Goal: Transaction & Acquisition: Purchase product/service

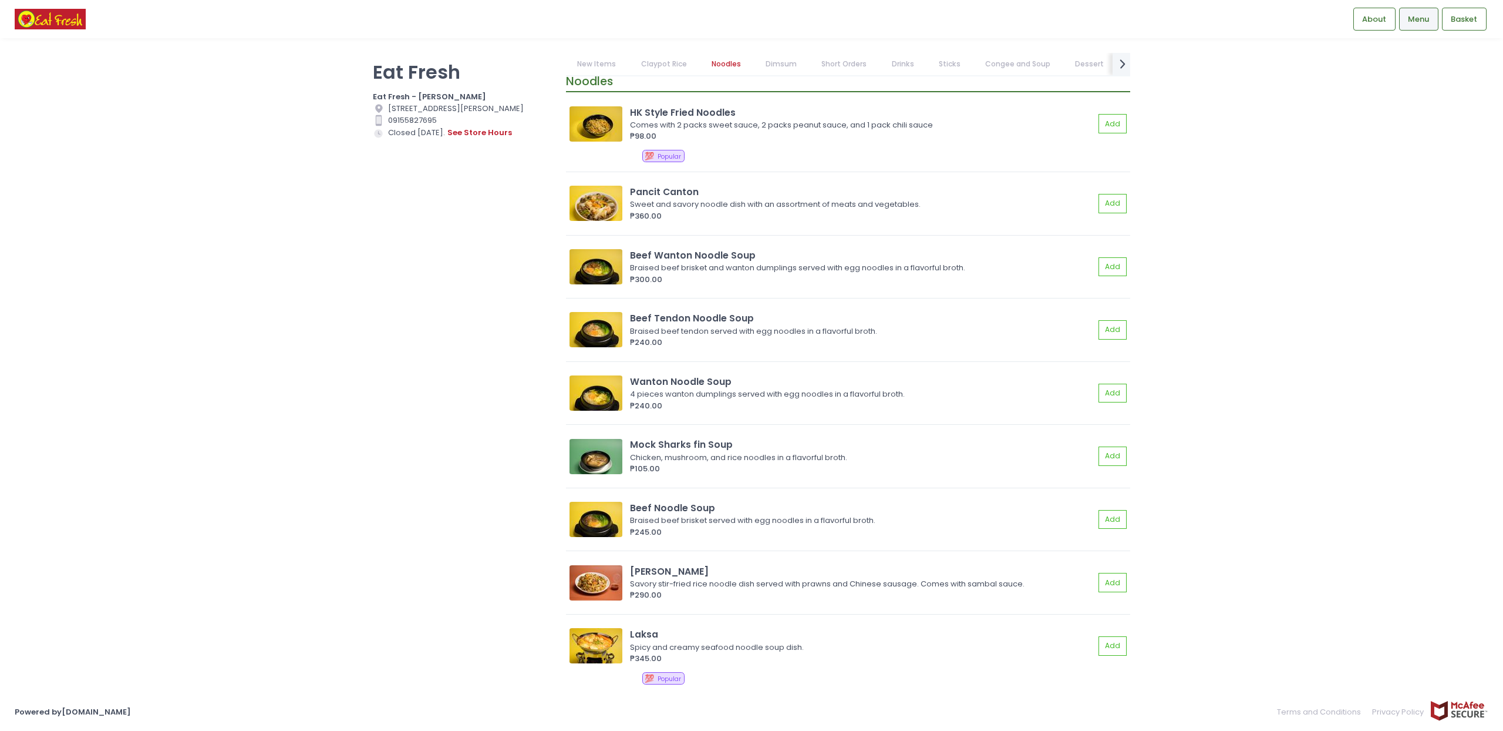
scroll to position [951, 0]
click at [783, 63] on link "Dimsum" at bounding box center [782, 64] width 54 height 22
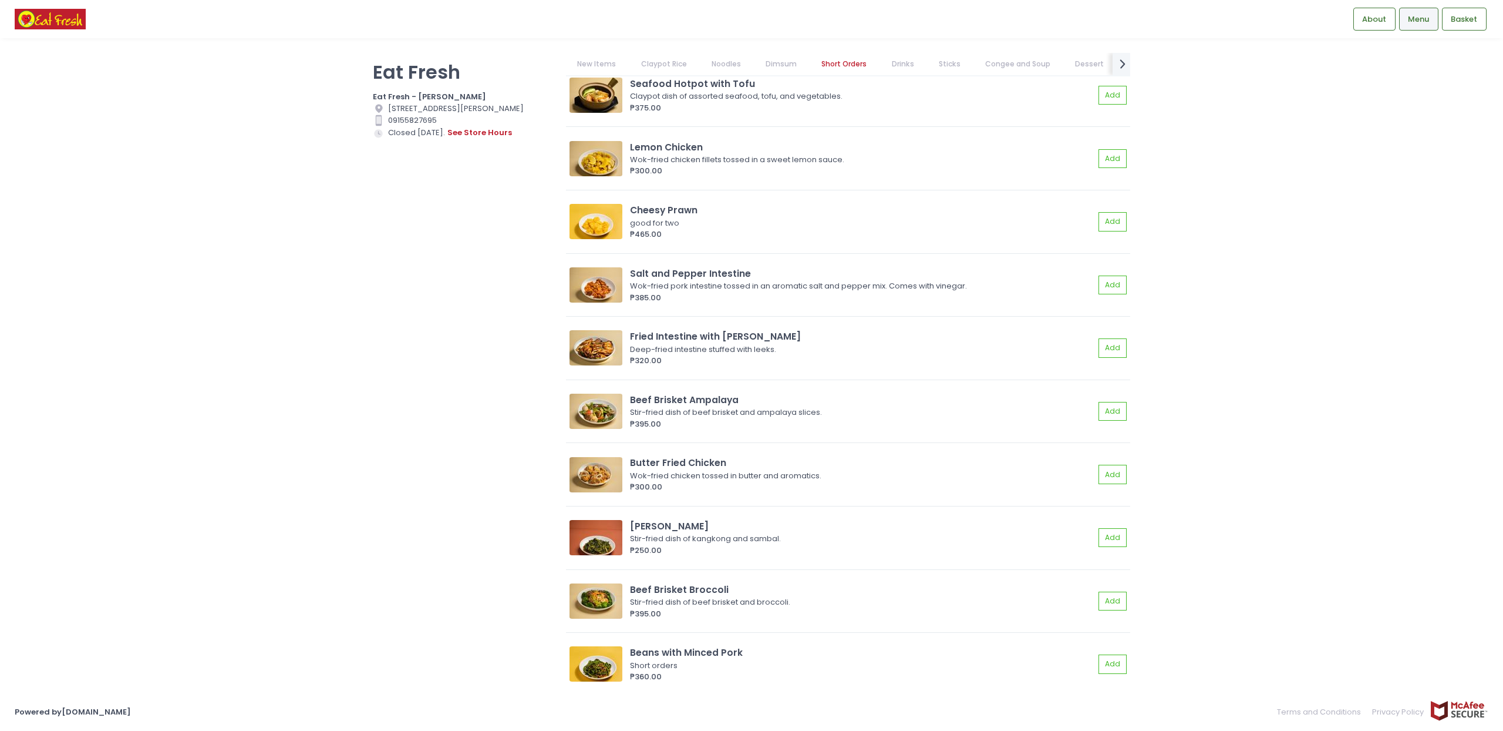
scroll to position [3538, 0]
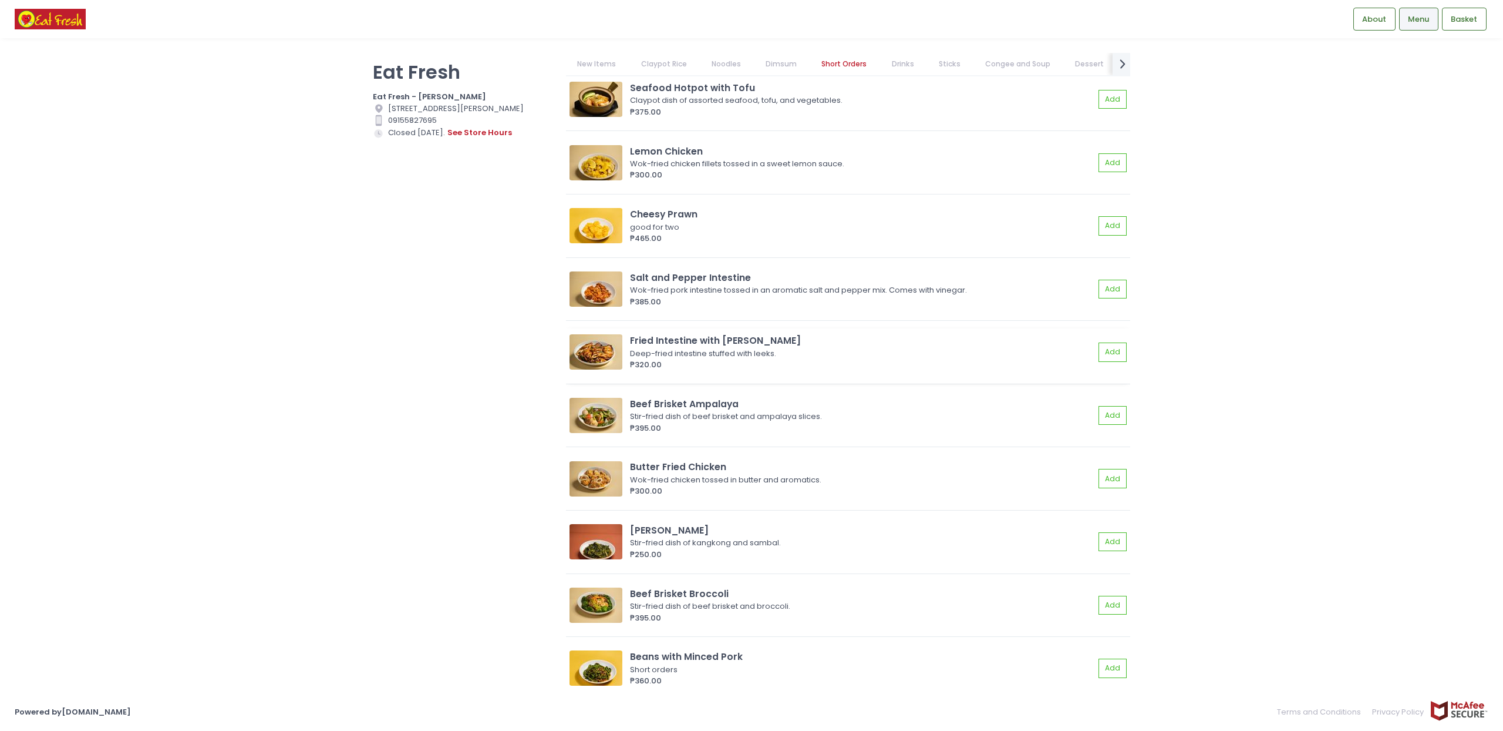
click at [590, 365] on img at bounding box center [596, 351] width 53 height 35
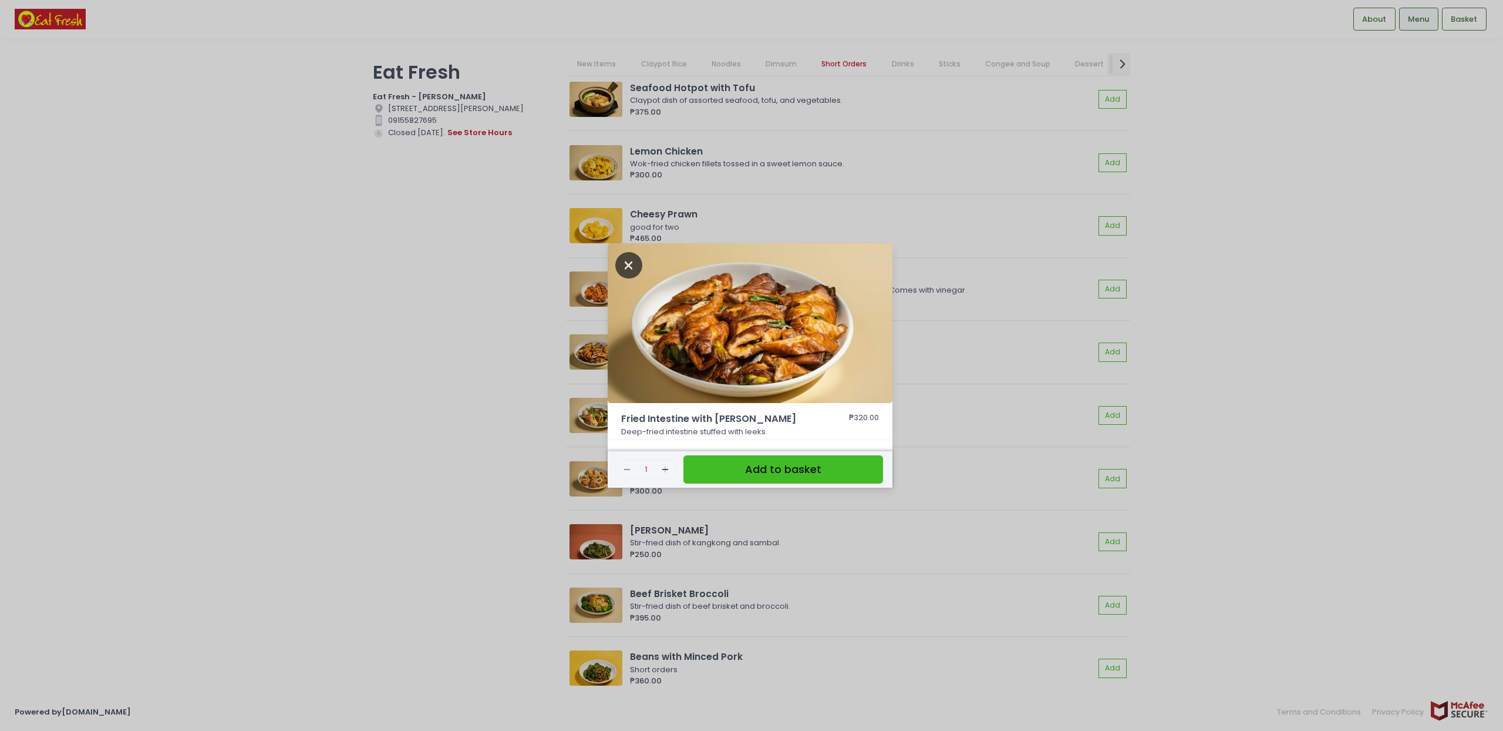
click at [633, 261] on icon "Close" at bounding box center [628, 265] width 27 height 26
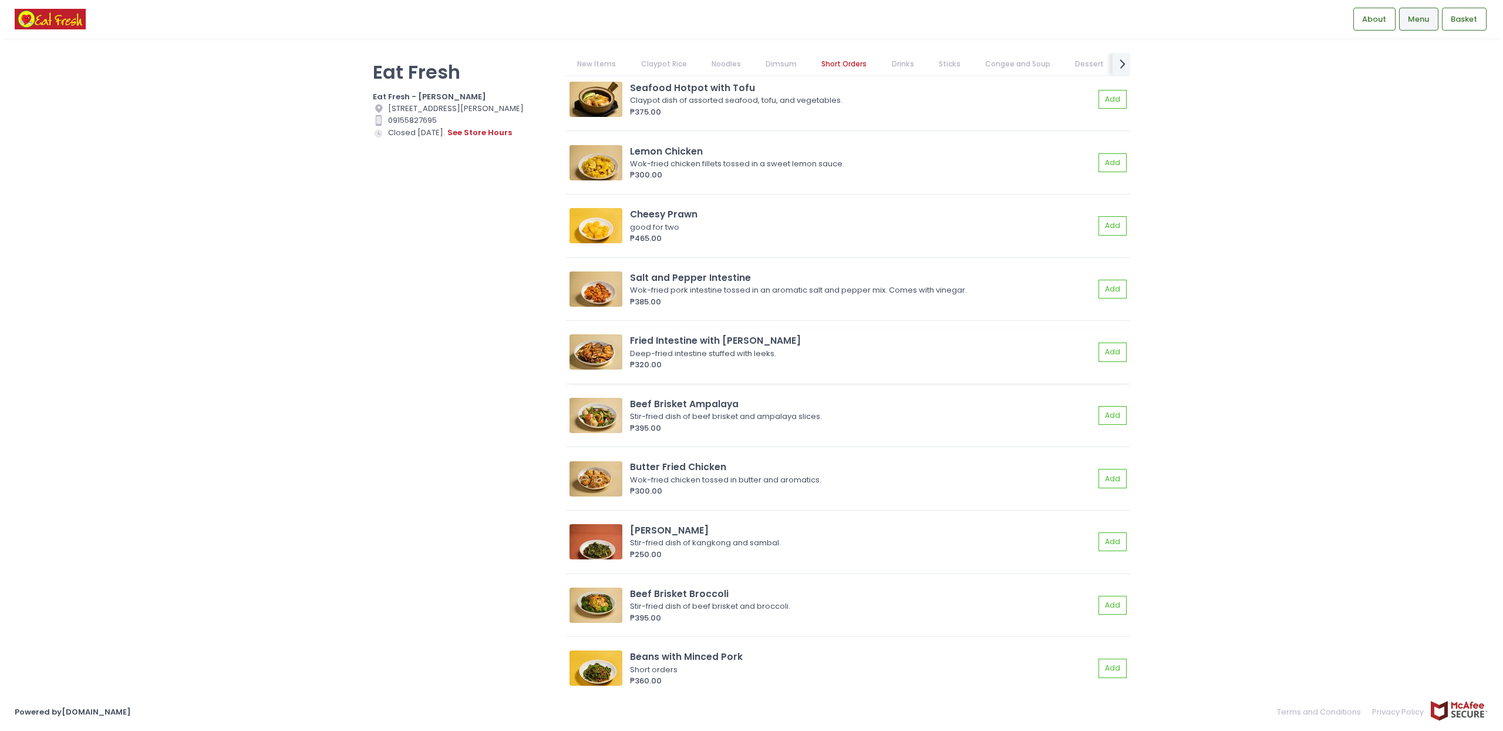
click at [593, 354] on img at bounding box center [596, 351] width 53 height 35
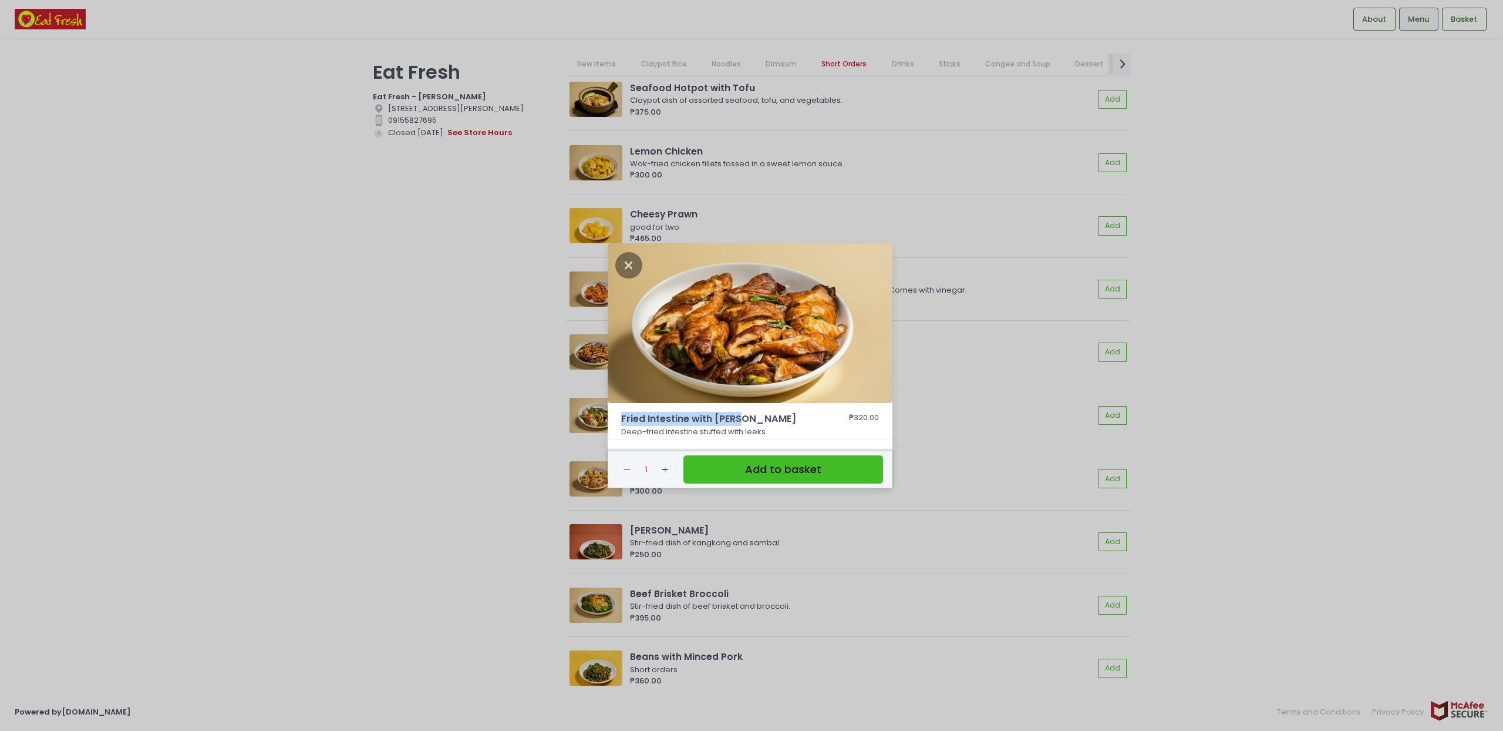
drag, startPoint x: 621, startPoint y: 418, endPoint x: 753, endPoint y: 415, distance: 131.6
click at [753, 415] on span "Fried Intestine with [PERSON_NAME]" at bounding box center [718, 419] width 194 height 14
copy span "Fried Intestine with [PERSON_NAME]"
click at [635, 261] on icon "Close" at bounding box center [628, 265] width 27 height 26
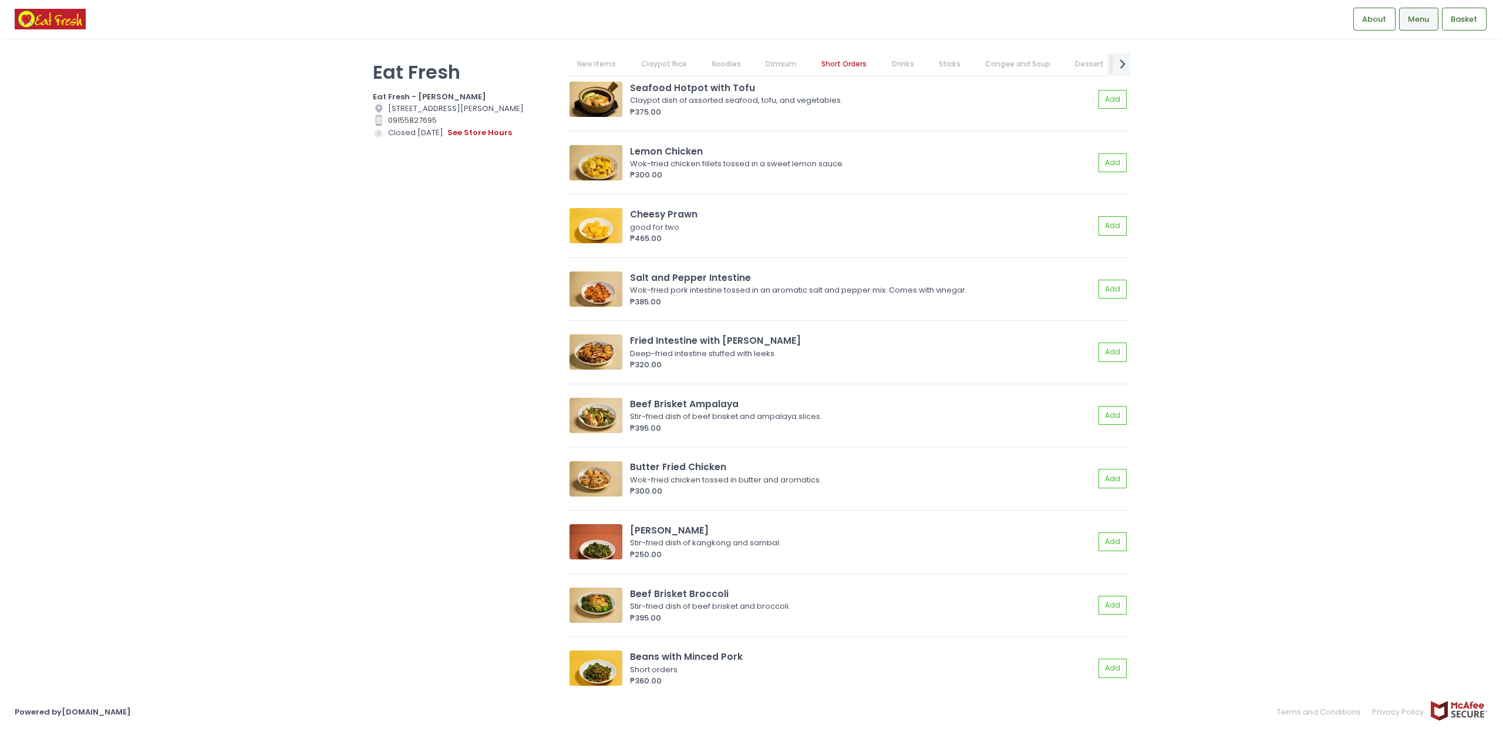
click at [789, 66] on link "Dimsum" at bounding box center [782, 64] width 54 height 22
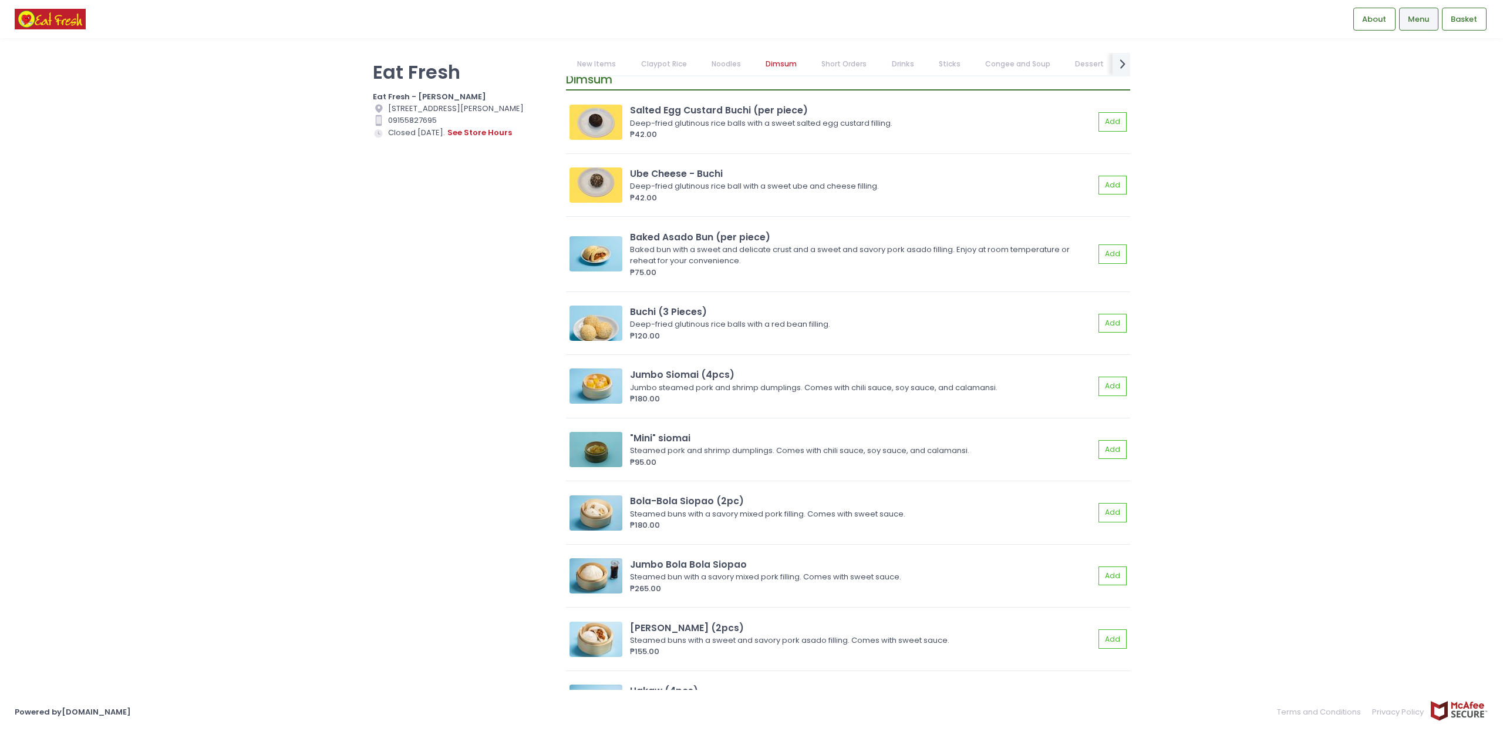
scroll to position [1568, 0]
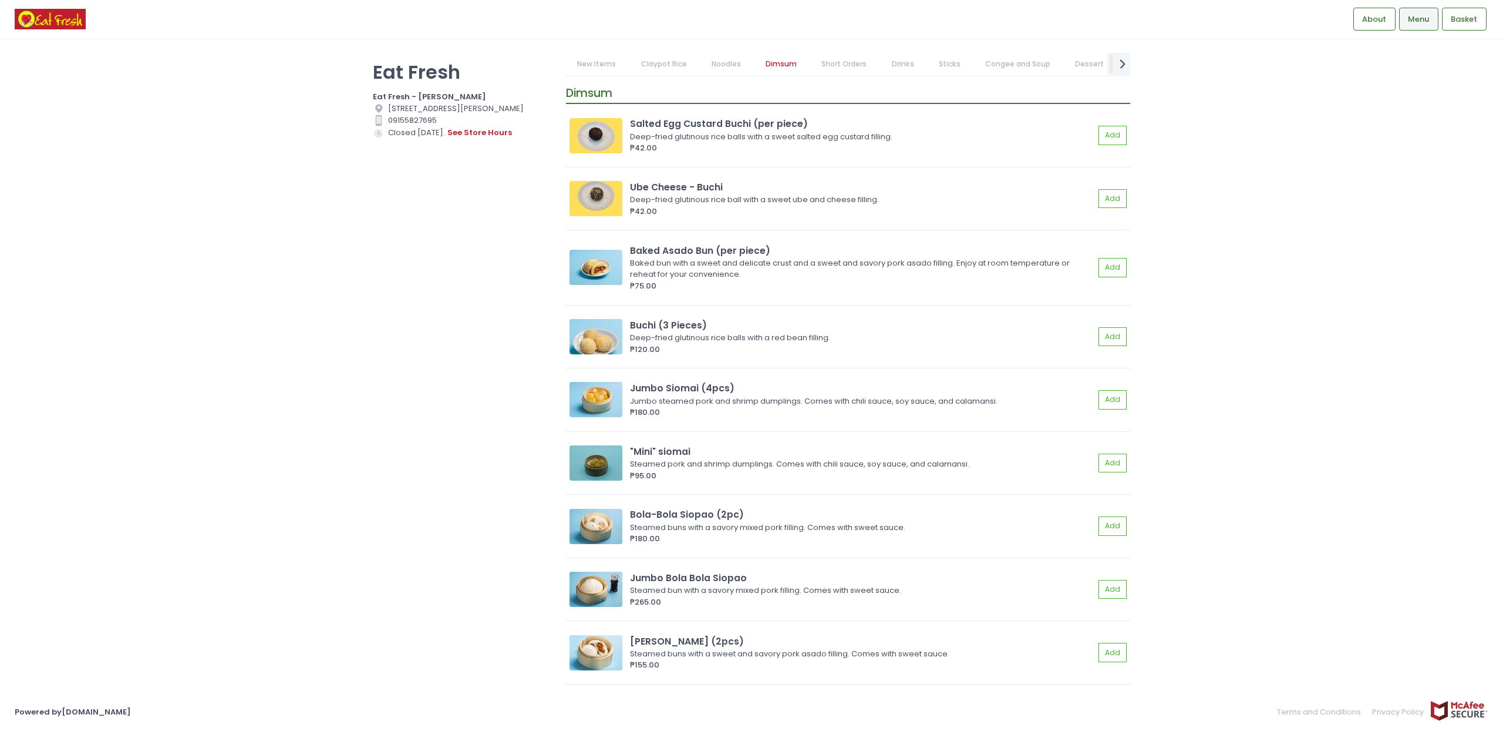
click at [717, 60] on link "Noodles" at bounding box center [726, 64] width 52 height 22
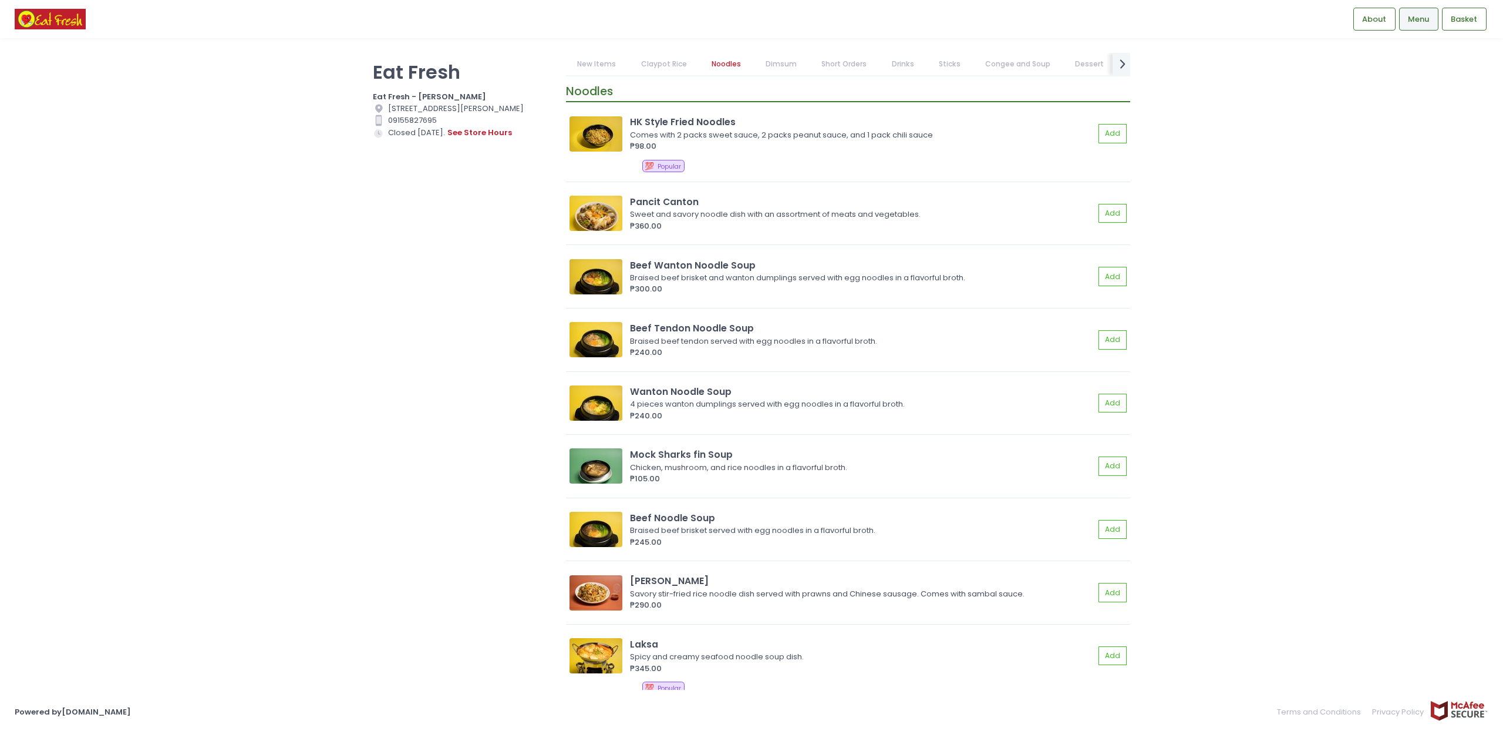
scroll to position [939, 0]
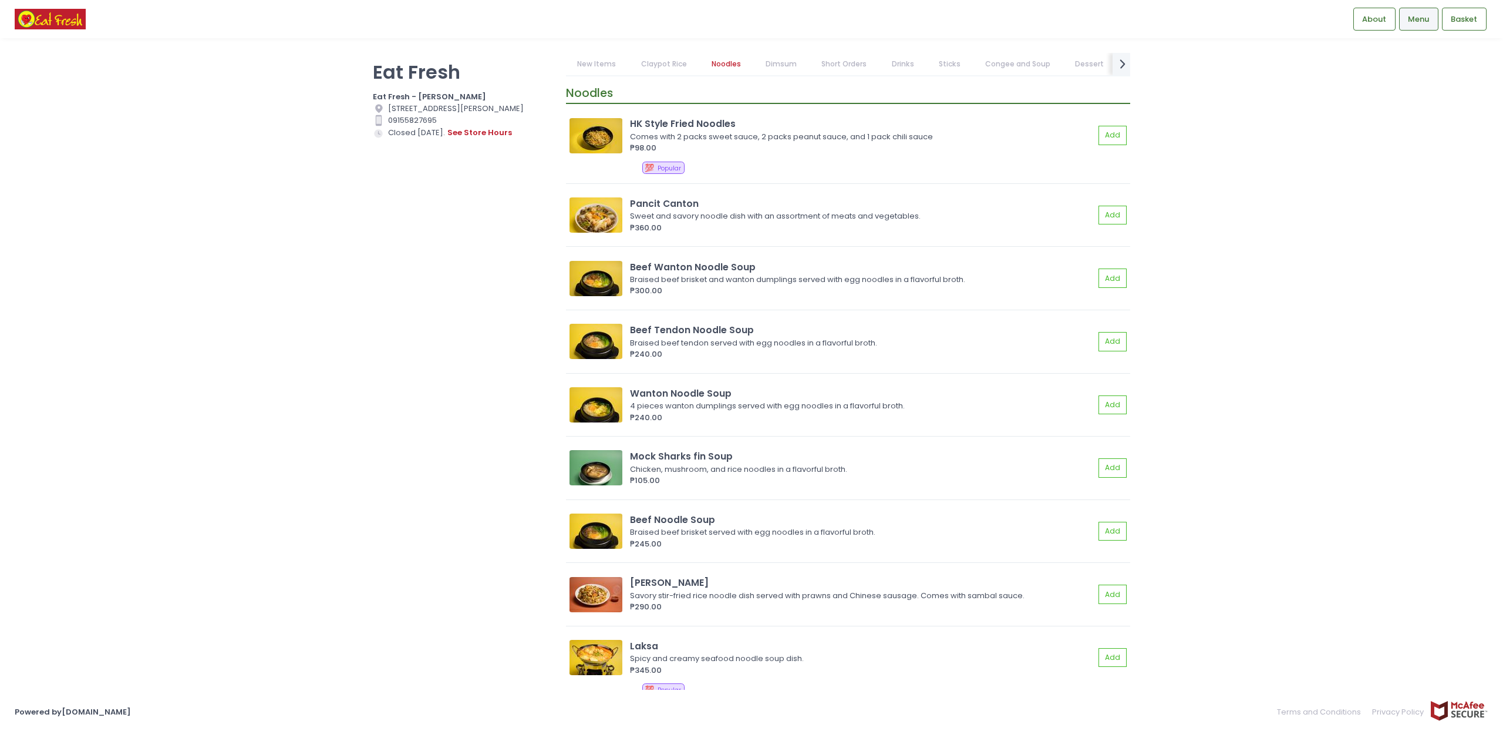
click at [655, 63] on link "Claypot Rice" at bounding box center [664, 64] width 69 height 22
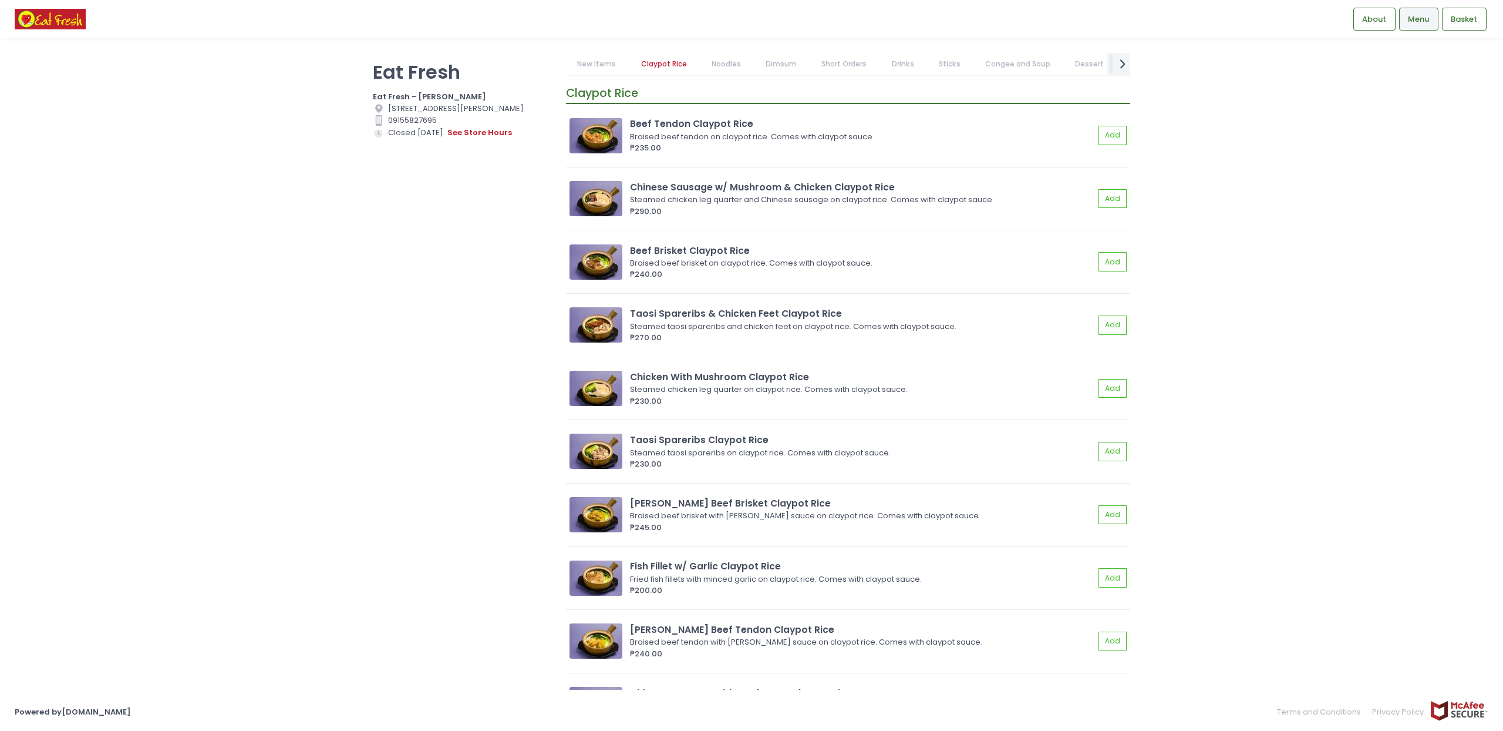
click at [586, 62] on link "New Items" at bounding box center [597, 64] width 62 height 22
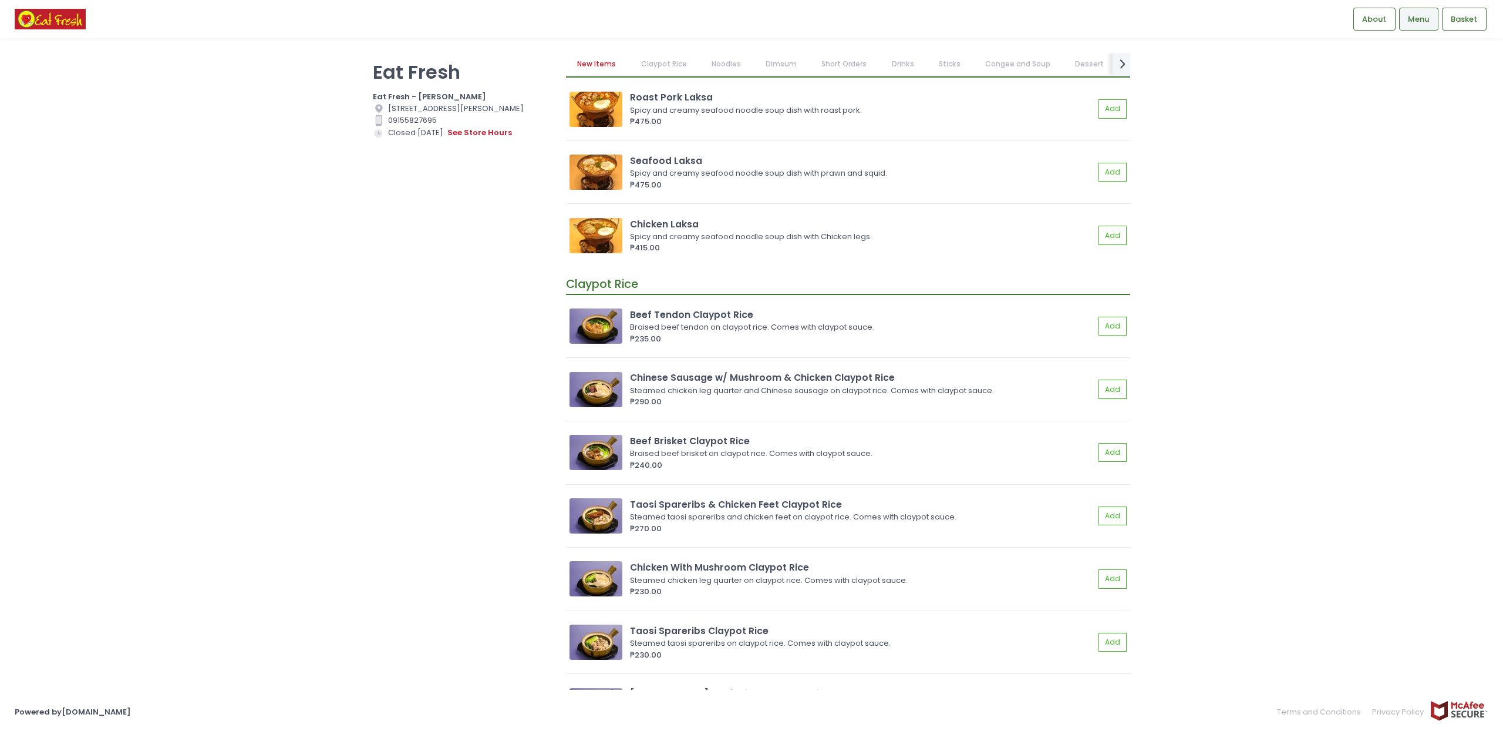
scroll to position [0, 0]
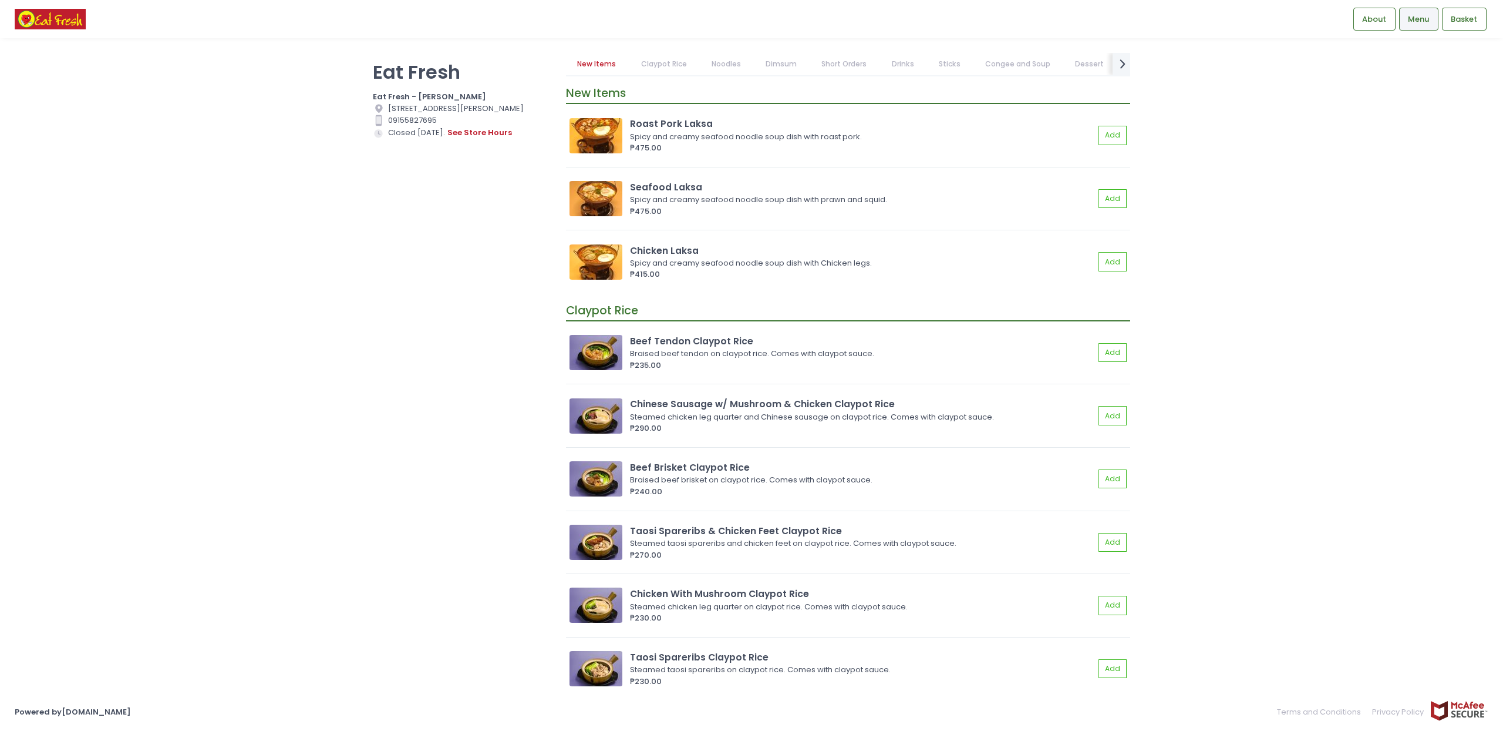
click at [904, 60] on link "Drinks" at bounding box center [902, 64] width 45 height 22
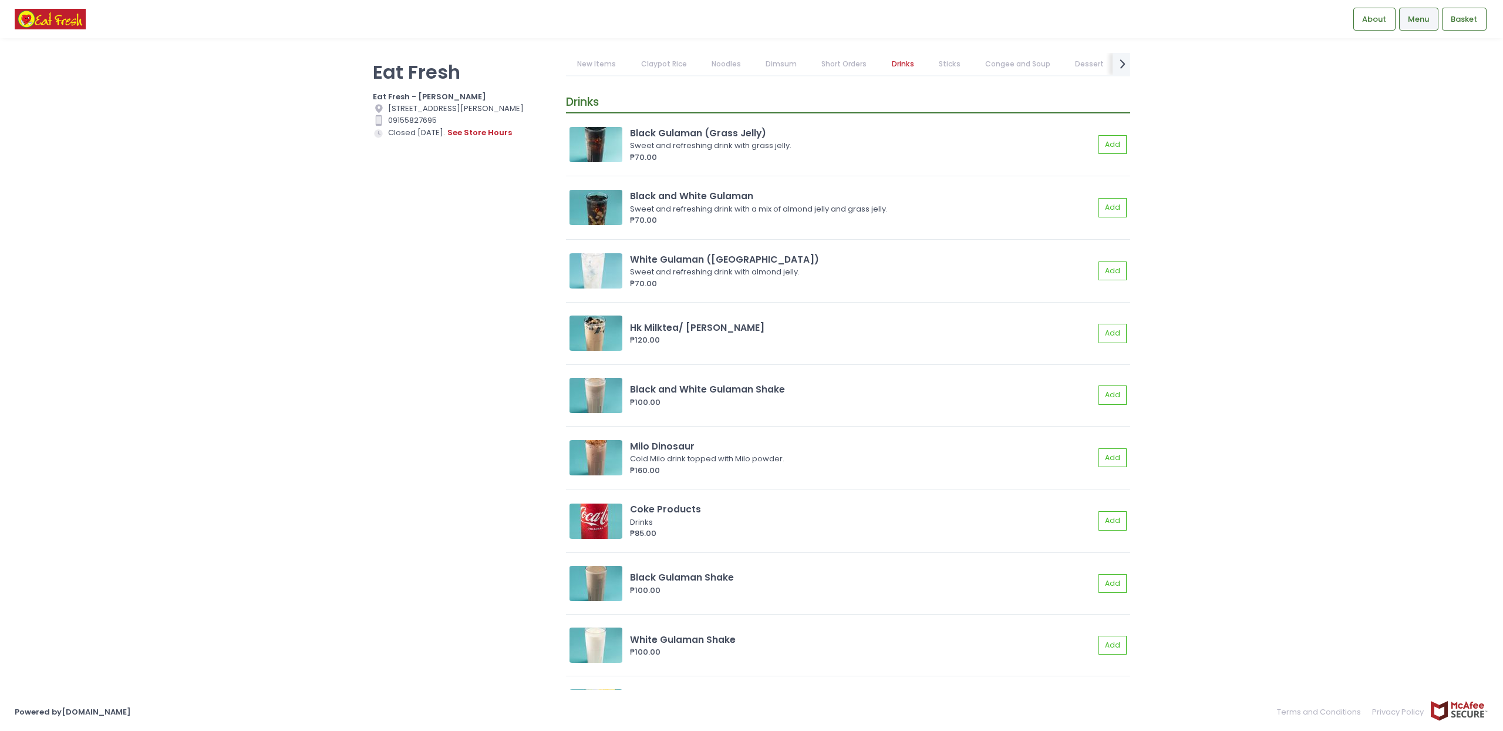
scroll to position [4492, 0]
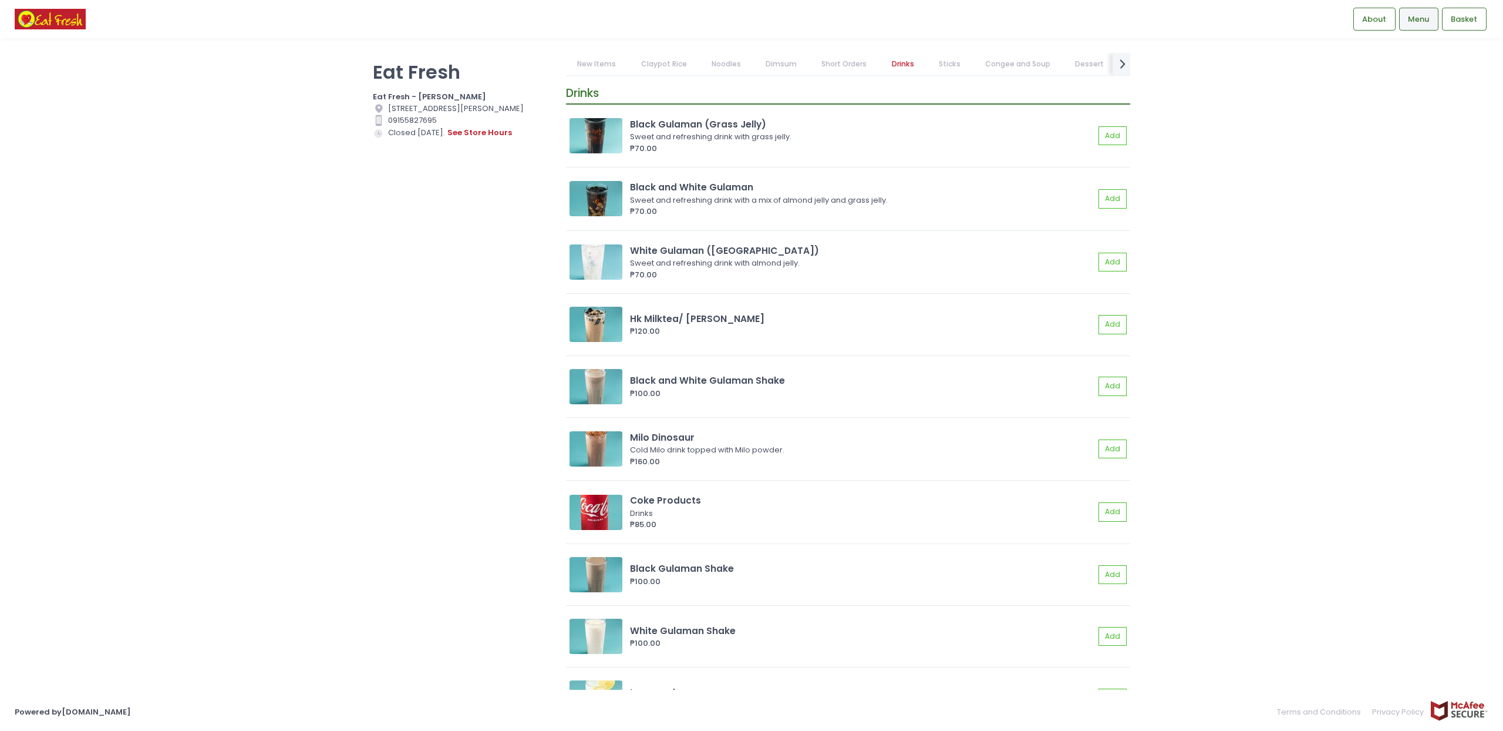
click at [940, 62] on link "Sticks" at bounding box center [949, 64] width 45 height 22
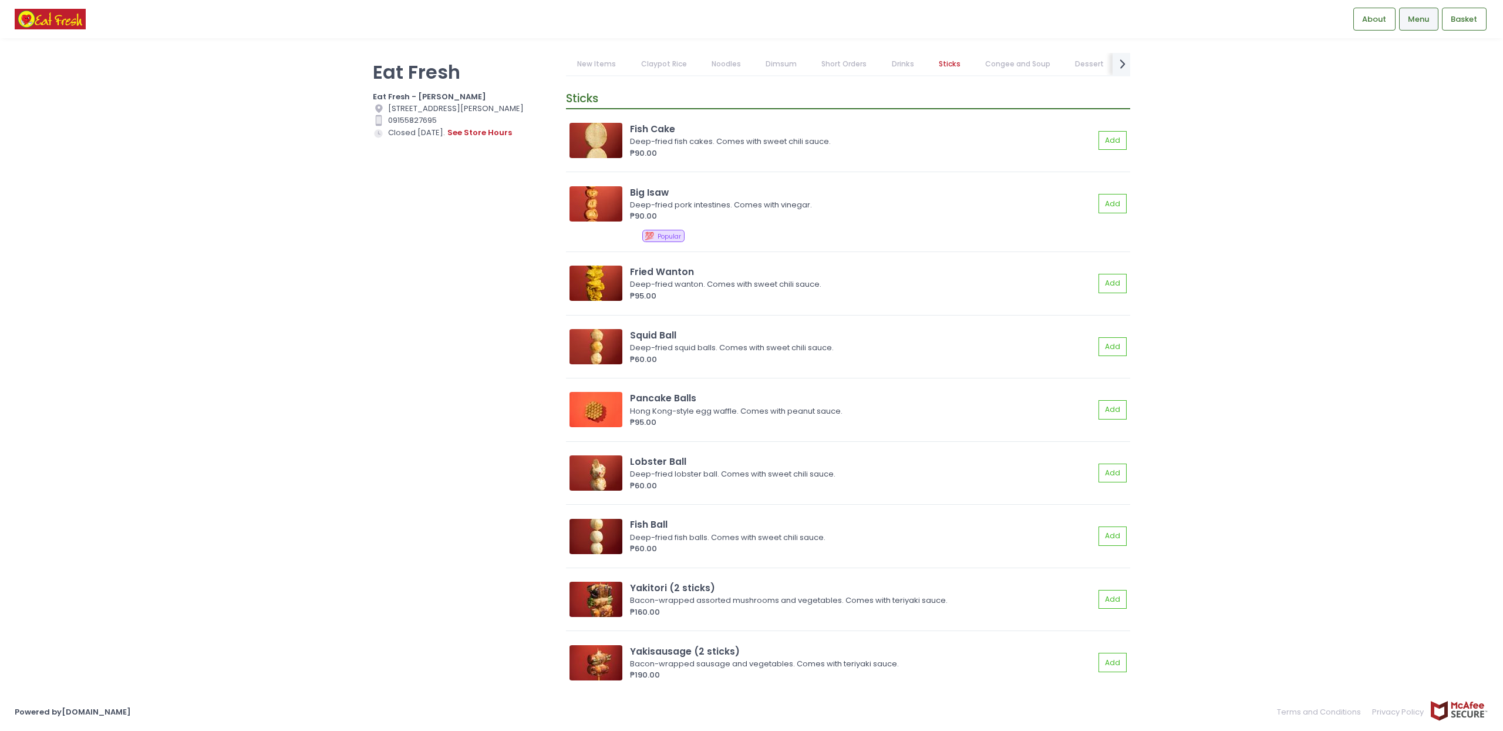
scroll to position [5960, 0]
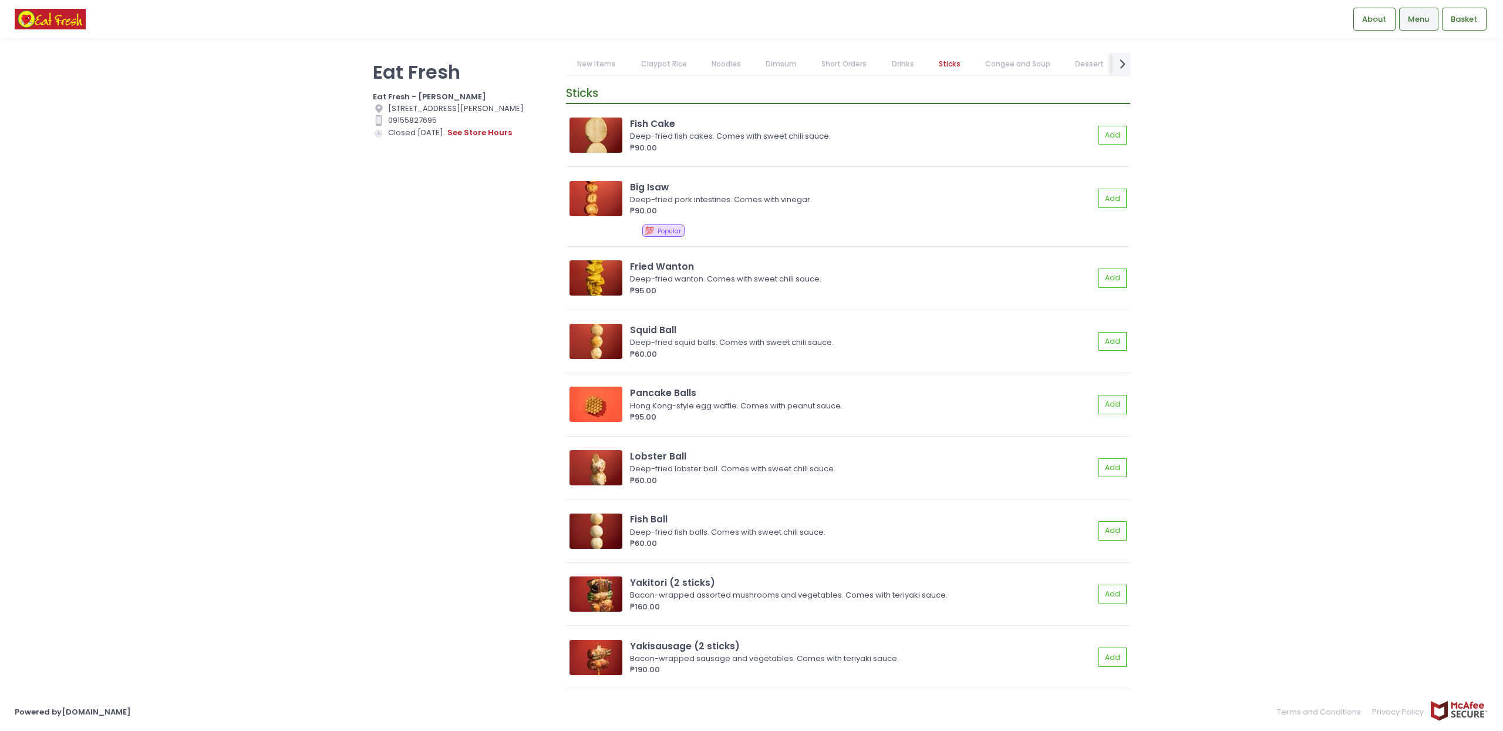
click at [1006, 63] on link "Congee and Soup" at bounding box center [1018, 64] width 88 height 22
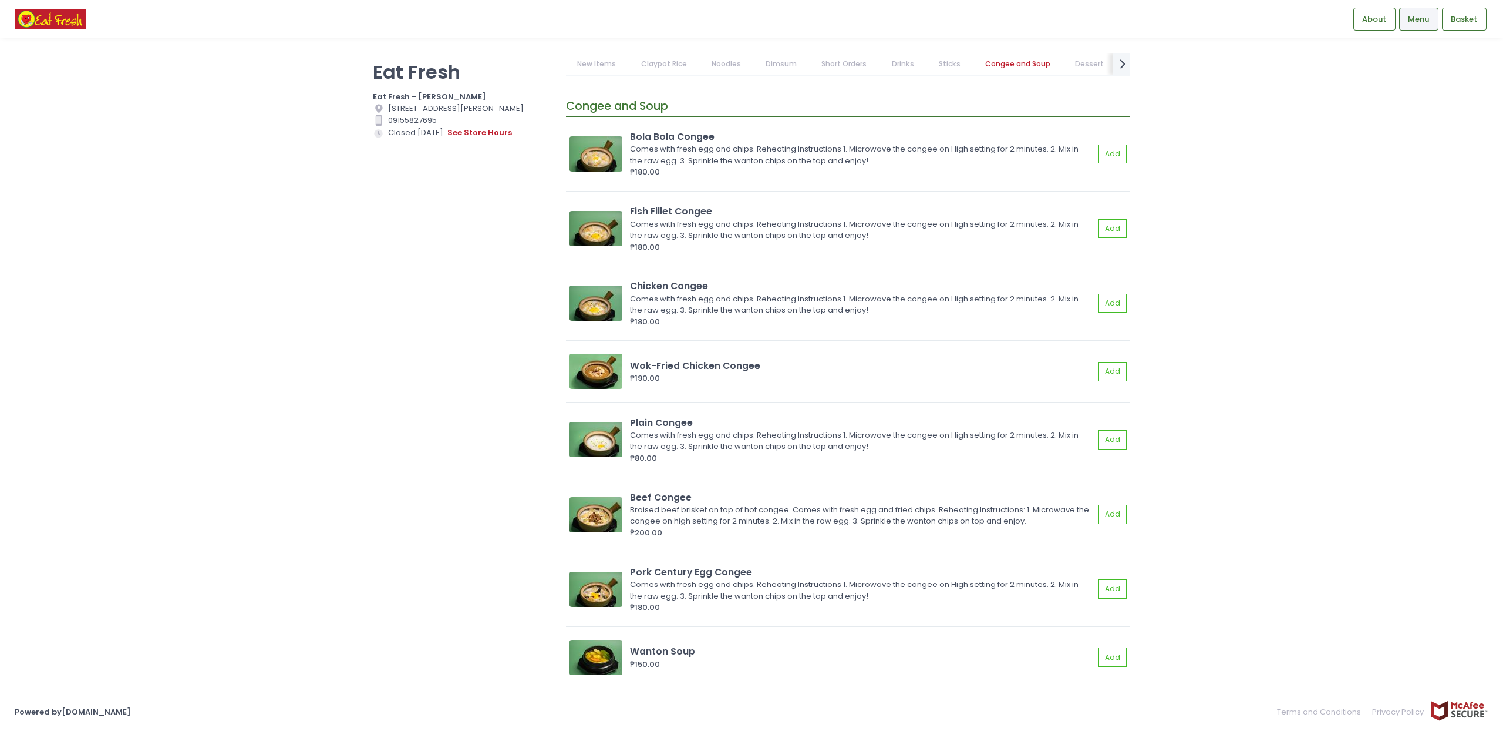
scroll to position [6762, 0]
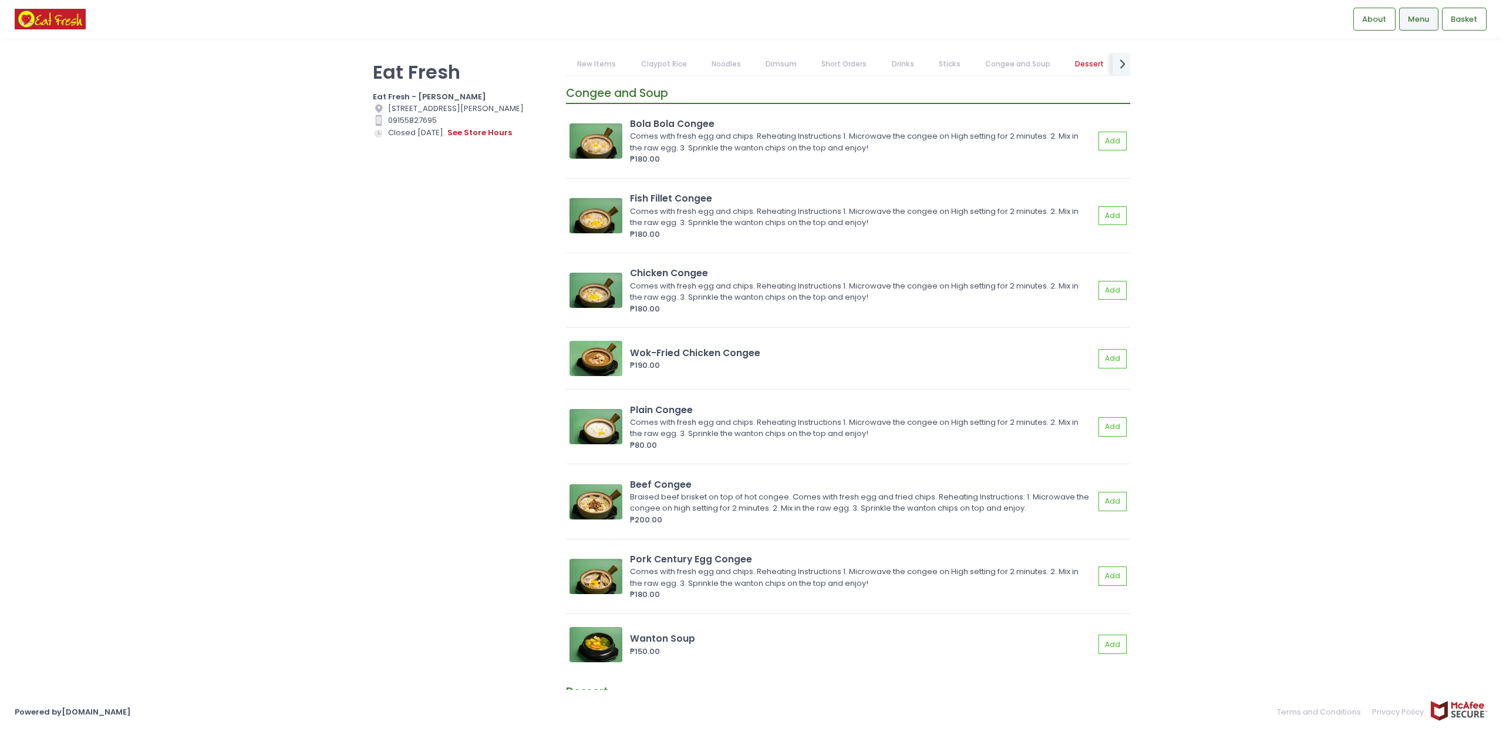
click at [407, 479] on div "Eat Fresh Eat Fresh - [PERSON_NAME] Location Created with Sketch. [STREET_ADDRE…" at bounding box center [462, 359] width 193 height 613
click at [1126, 58] on icon "next Created with Sketch." at bounding box center [1123, 63] width 17 height 17
click at [1126, 58] on link "Add Ons" at bounding box center [1112, 64] width 53 height 22
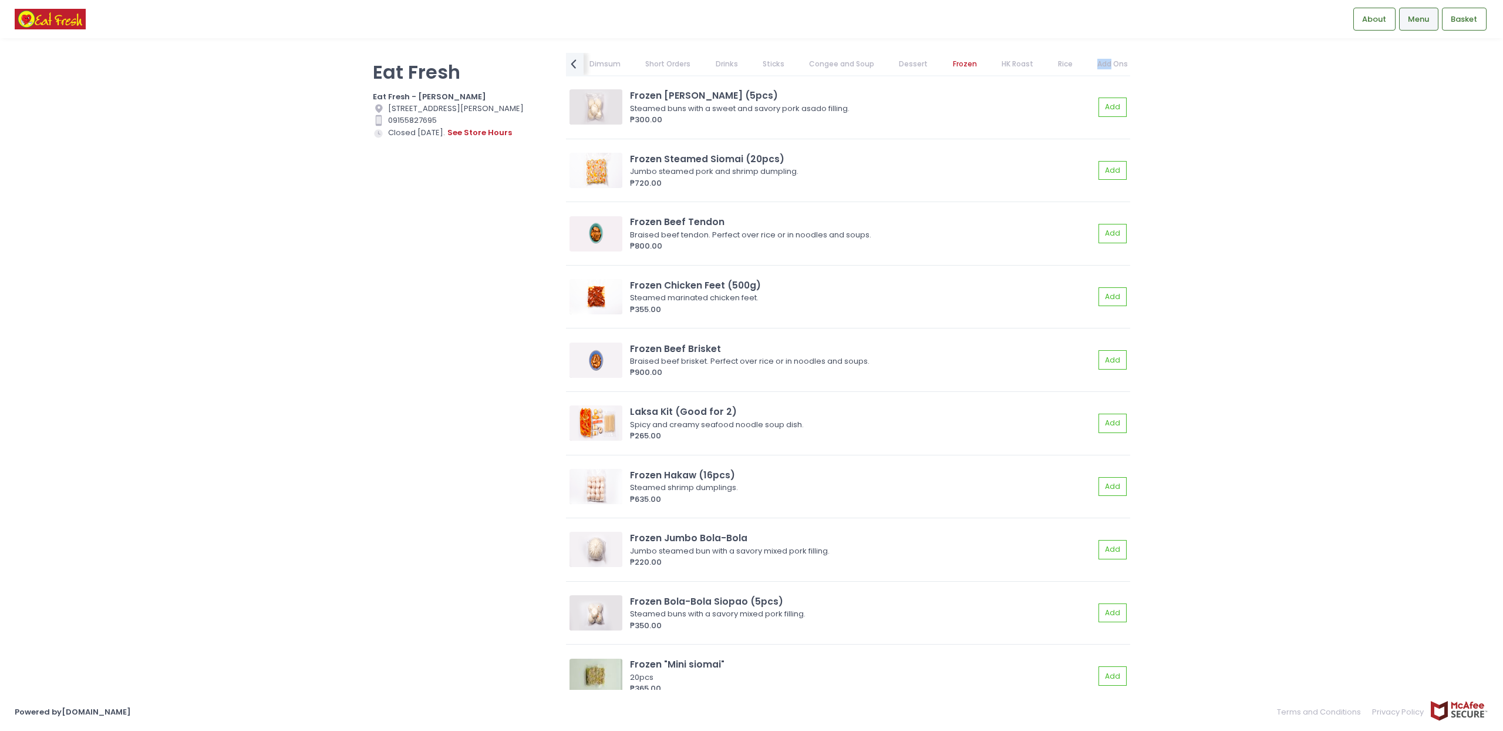
click at [1126, 58] on link "Add Ons" at bounding box center [1112, 64] width 53 height 22
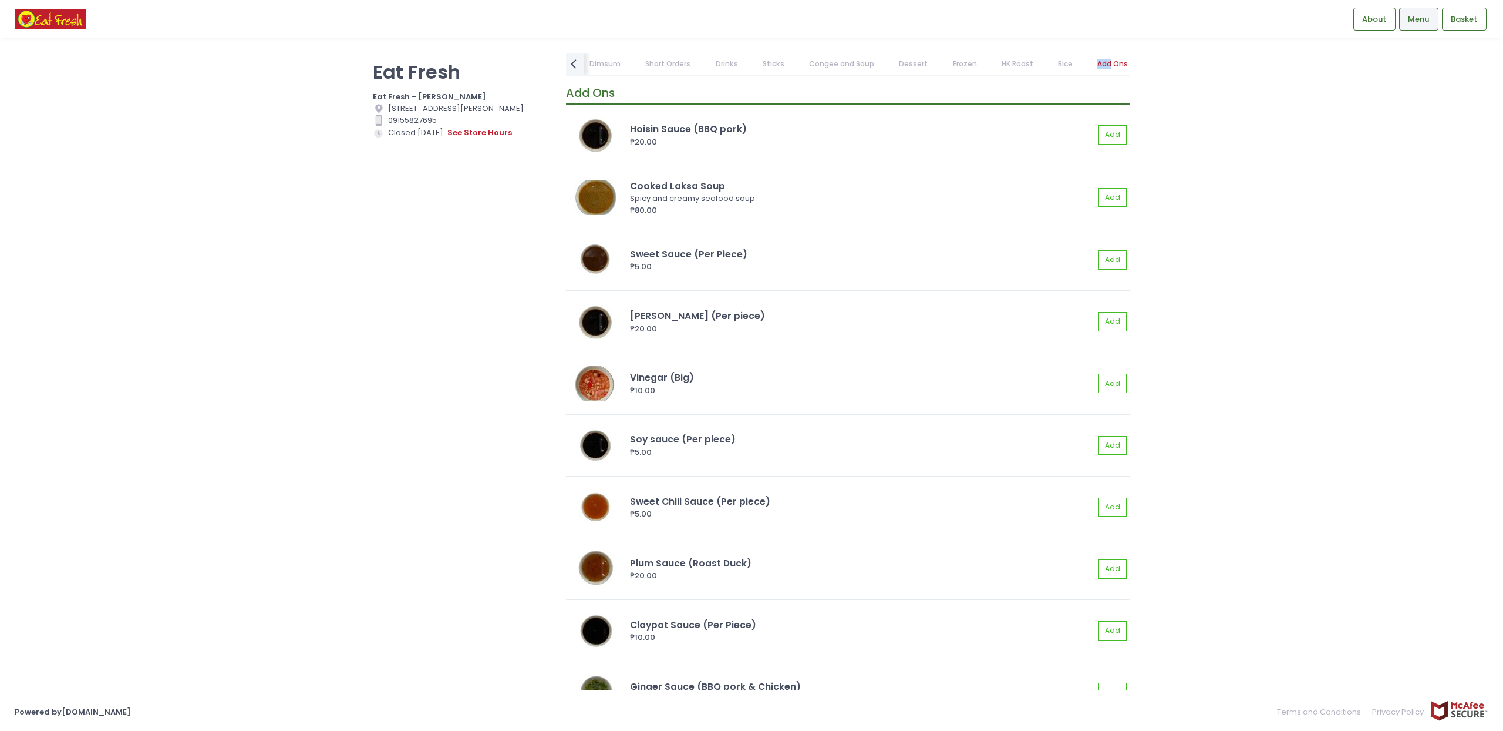
click at [1006, 66] on link "HK Roast" at bounding box center [1017, 64] width 55 height 22
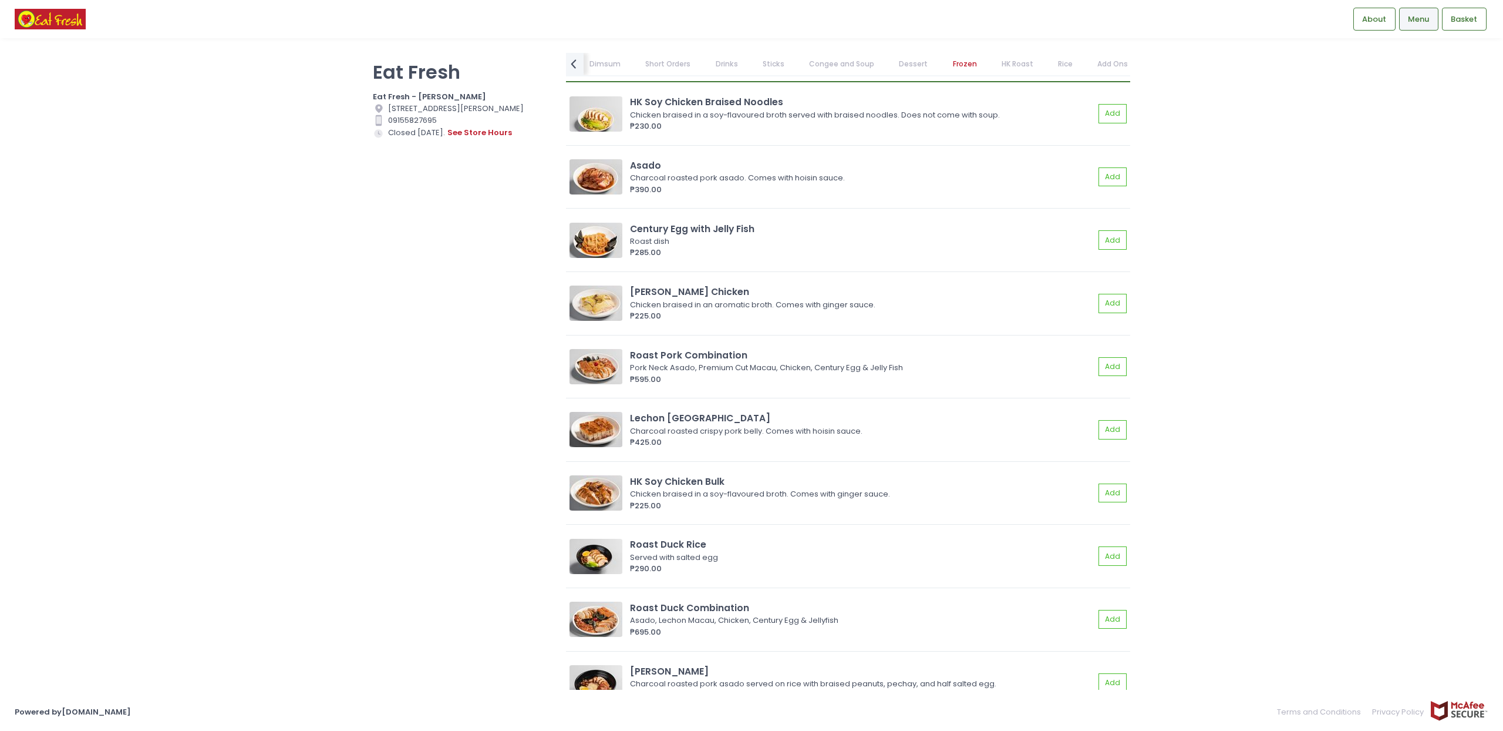
scroll to position [8727, 0]
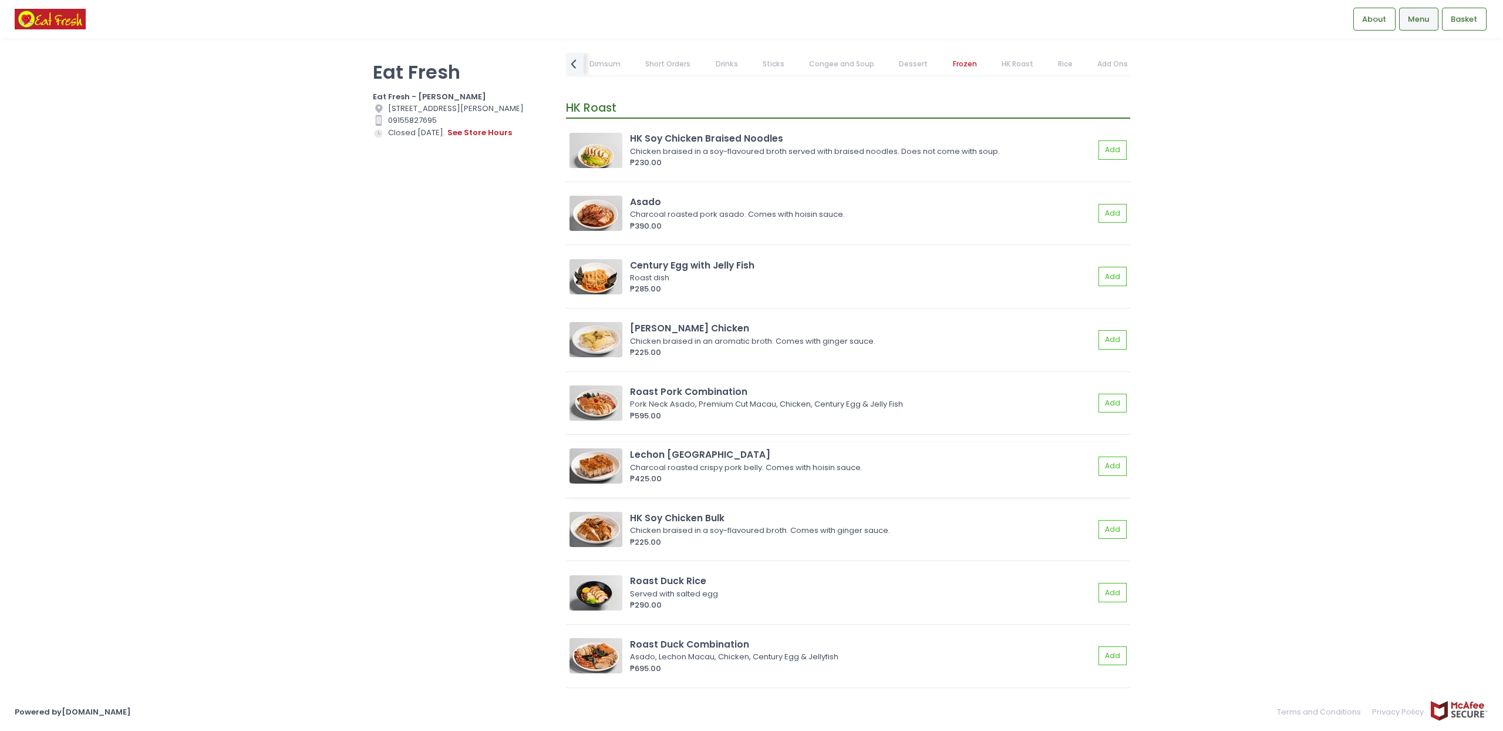
click at [705, 456] on div "Lechon [GEOGRAPHIC_DATA]" at bounding box center [862, 454] width 465 height 14
click at [1014, 68] on link "HK Roast" at bounding box center [1017, 64] width 55 height 22
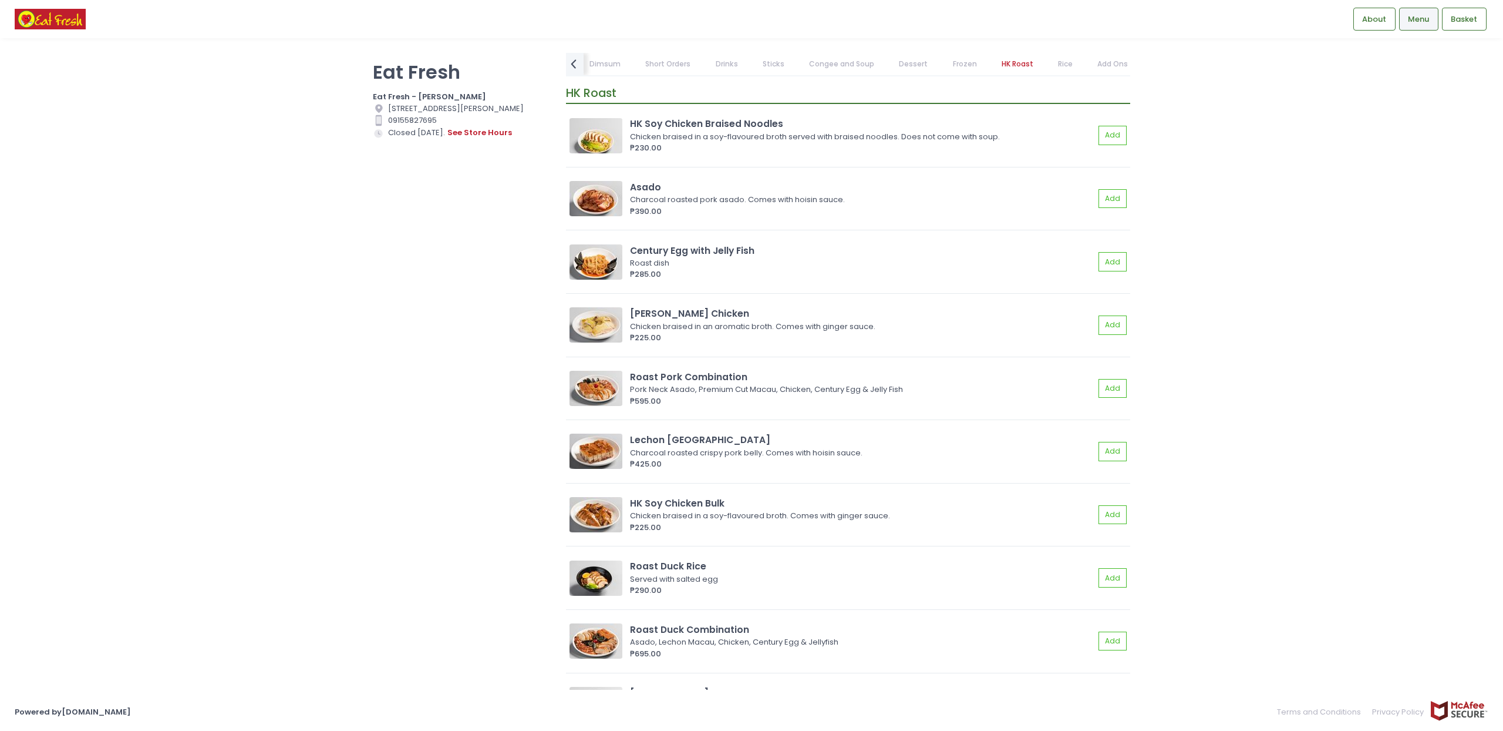
click at [1014, 68] on link "HK Roast" at bounding box center [1017, 64] width 55 height 22
click at [1051, 71] on link "Rice" at bounding box center [1066, 64] width 38 height 22
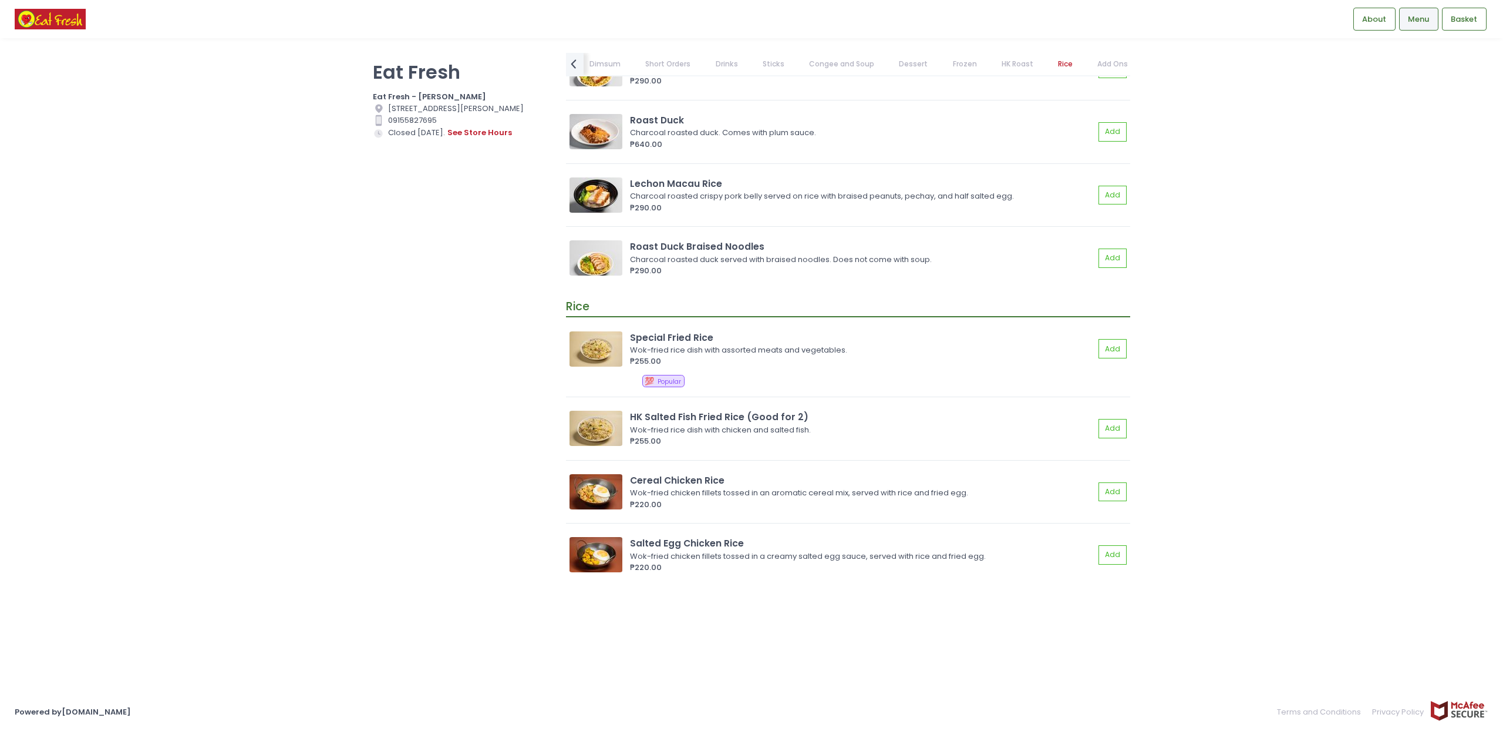
click at [1051, 71] on link "Rice" at bounding box center [1066, 64] width 38 height 22
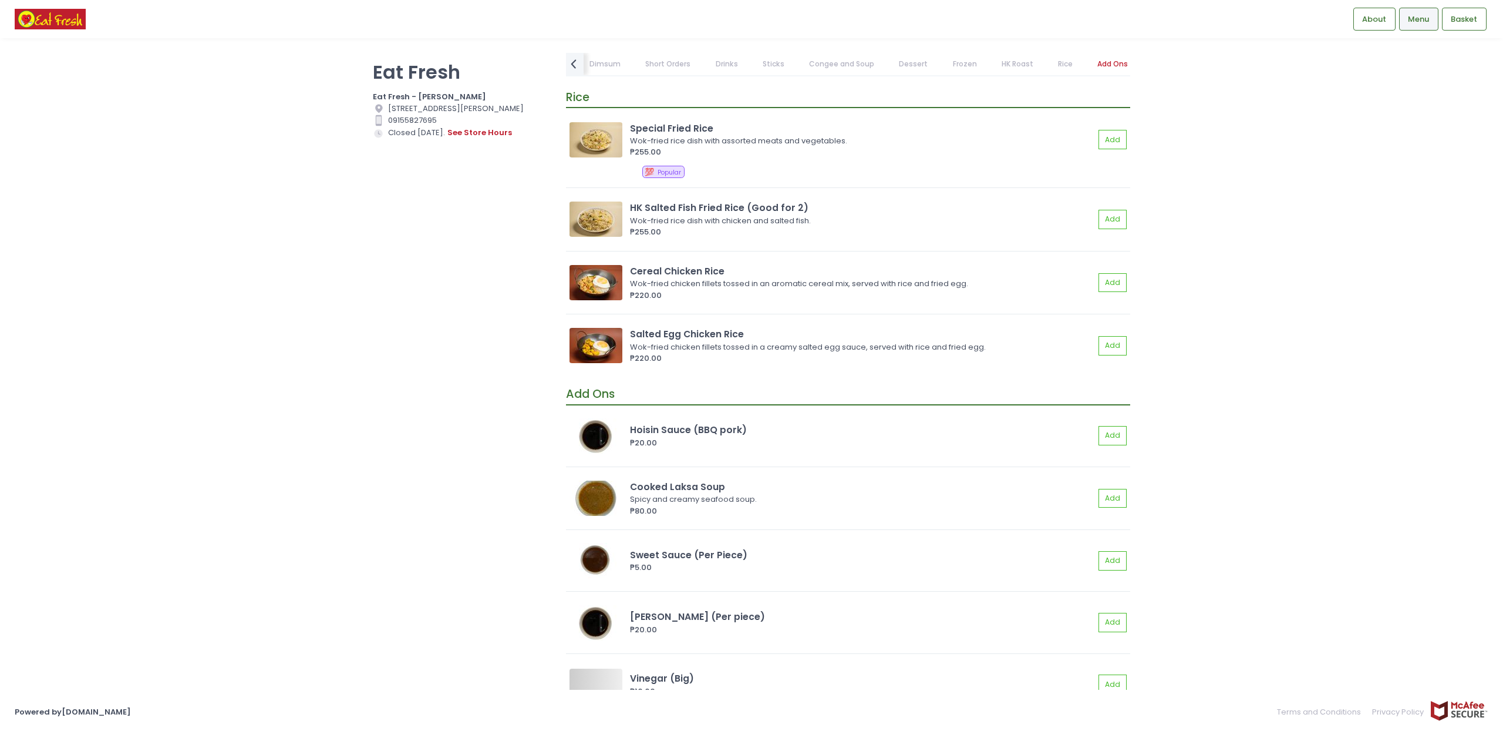
scroll to position [9906, 0]
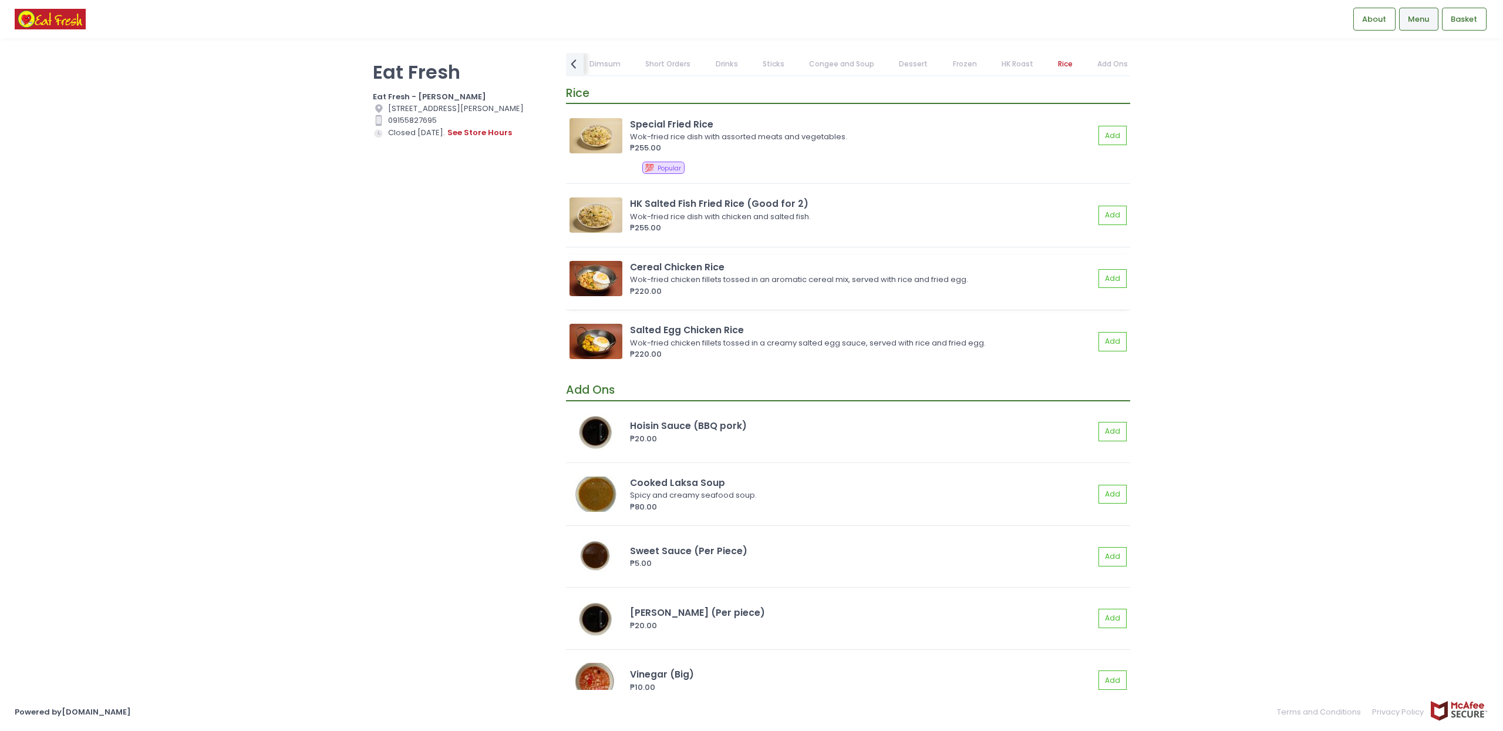
click at [590, 277] on img at bounding box center [596, 278] width 53 height 35
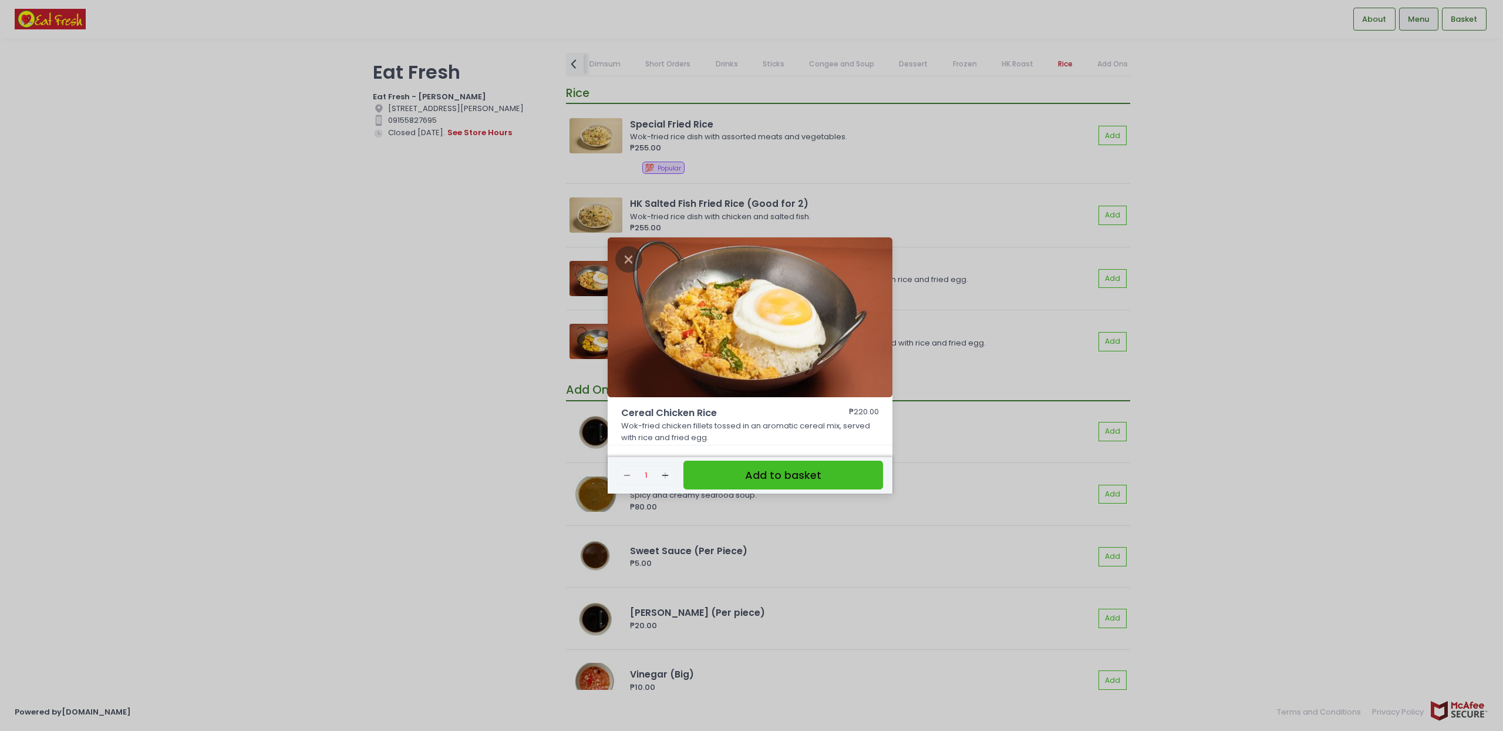
click at [355, 449] on div "Cereal Chicken Rice ₱220.00 Wok-fried chicken fillets tossed in an aromatic cer…" at bounding box center [751, 365] width 1503 height 731
